Goal: Task Accomplishment & Management: Manage account settings

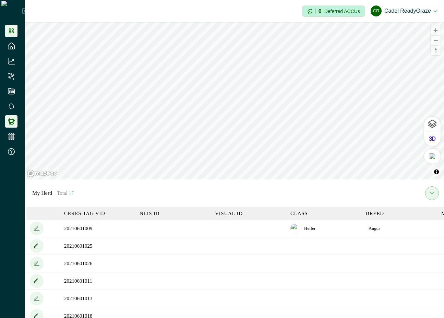
click at [12, 28] on icon at bounding box center [11, 30] width 5 height 5
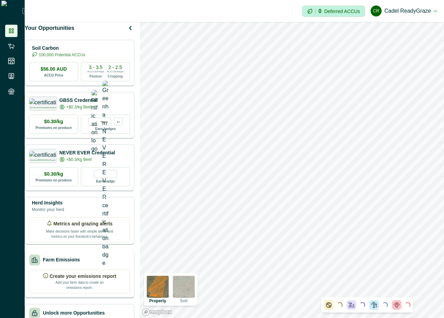
scroll to position [45, 0]
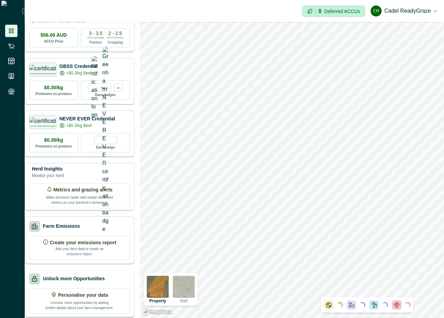
click at [92, 275] on p "Unlock more Opportunities" at bounding box center [74, 278] width 62 height 7
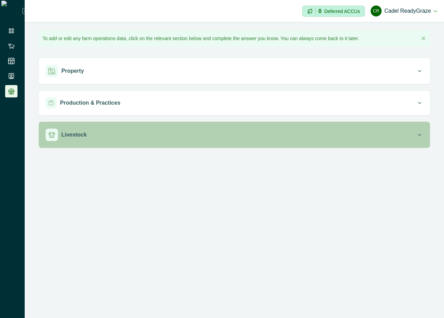
click at [107, 134] on div "Livestock" at bounding box center [231, 135] width 371 height 12
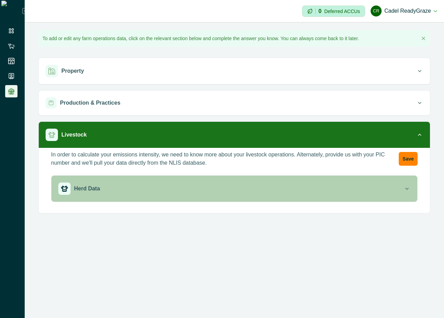
click at [109, 181] on button "Herd Data" at bounding box center [234, 189] width 366 height 26
click at [154, 193] on div "Herd Data" at bounding box center [230, 188] width 345 height 12
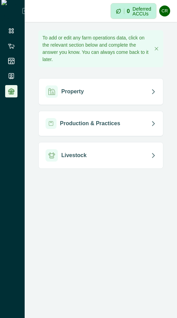
drag, startPoint x: 177, startPoint y: 41, endPoint x: 492, endPoint y: 51, distance: 315.2
click at [177, 51] on html "Impersonation Mode 0 Deferred ACCUs CR Cadel ReadyGraze Sign out To add or edit…" at bounding box center [88, 159] width 177 height 318
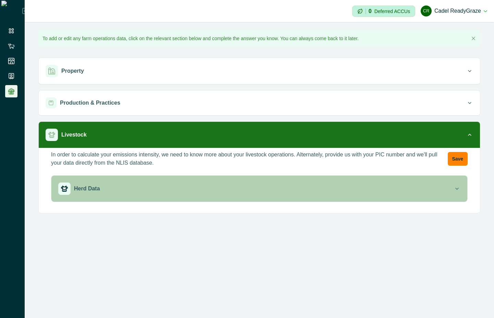
click at [177, 198] on button "Herd Data" at bounding box center [259, 189] width 416 height 26
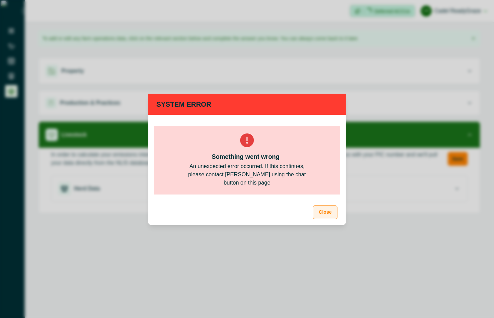
click at [320, 214] on button "Close" at bounding box center [325, 212] width 25 height 14
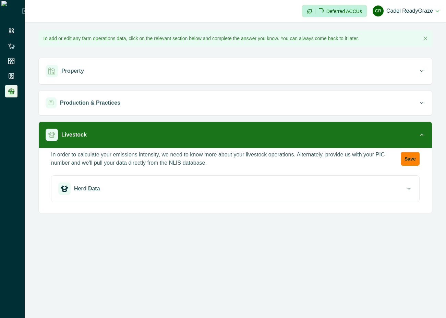
click at [412, 17] on button "CR Cadel ReadyGraze" at bounding box center [406, 11] width 67 height 16
click at [430, 10] on button "CR Cadel ReadyGraze" at bounding box center [406, 11] width 67 height 16
click at [427, 10] on button "CR Cadel ReadyGraze" at bounding box center [406, 11] width 67 height 16
click at [404, 29] on button "Sign out" at bounding box center [401, 30] width 76 height 11
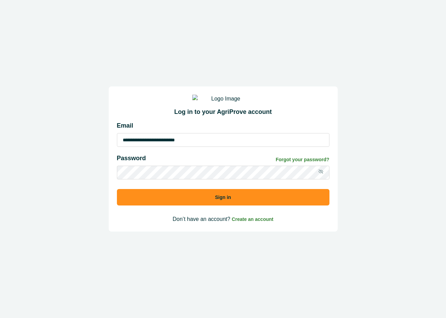
click at [166, 197] on button "Sign in" at bounding box center [223, 197] width 213 height 16
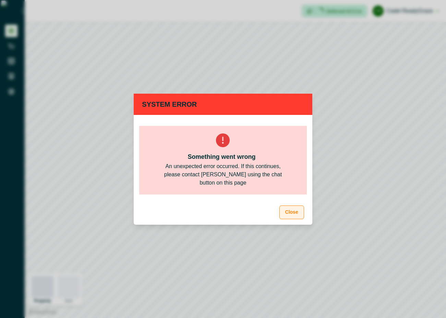
click at [297, 210] on button "Close" at bounding box center [291, 212] width 25 height 14
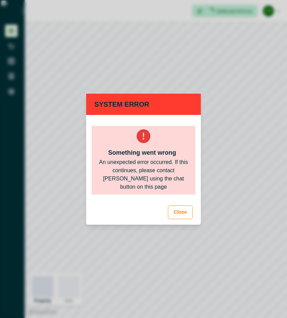
click at [286, 165] on div "System Error Something went wrong An unexpected error occurred. If this continu…" at bounding box center [143, 159] width 287 height 318
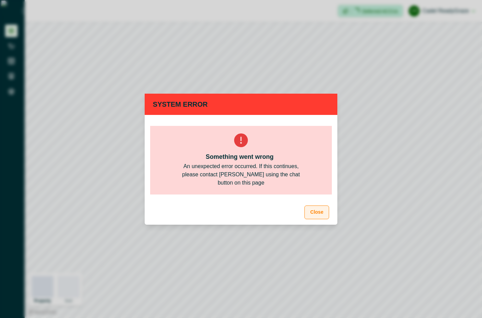
click at [317, 214] on button "Close" at bounding box center [316, 212] width 25 height 14
click at [323, 215] on button "Close" at bounding box center [316, 212] width 25 height 14
click at [318, 215] on button "Close" at bounding box center [316, 212] width 25 height 14
